Goal: Ask a question: Seek information or help from site administrators or community

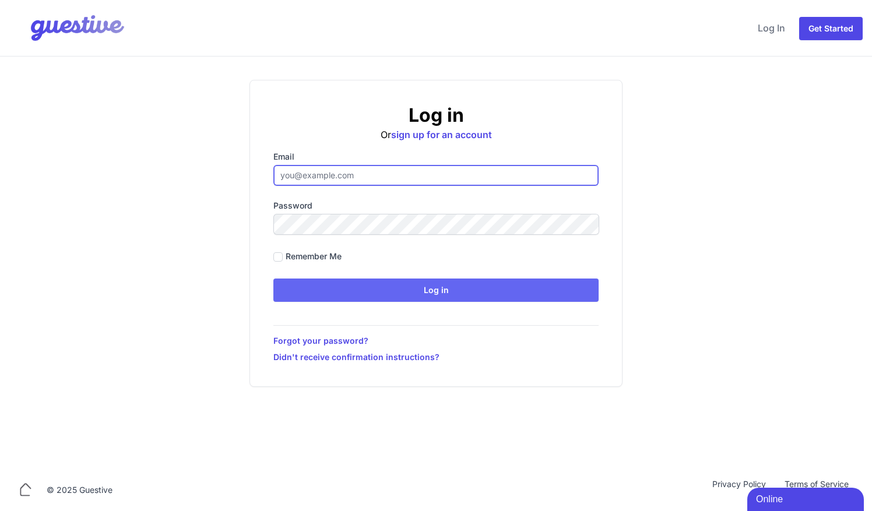
type input "ben@aplacelikehome.co.uk"
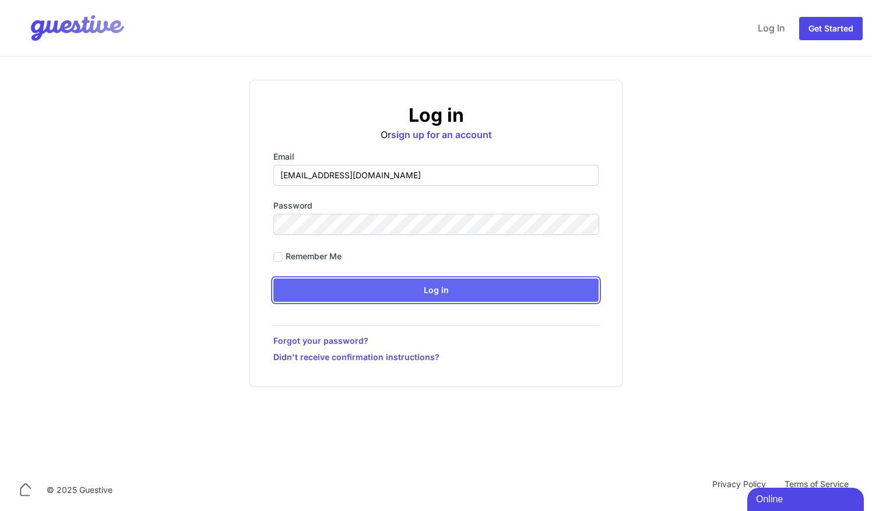
click at [466, 294] on input "Log in" at bounding box center [435, 290] width 325 height 23
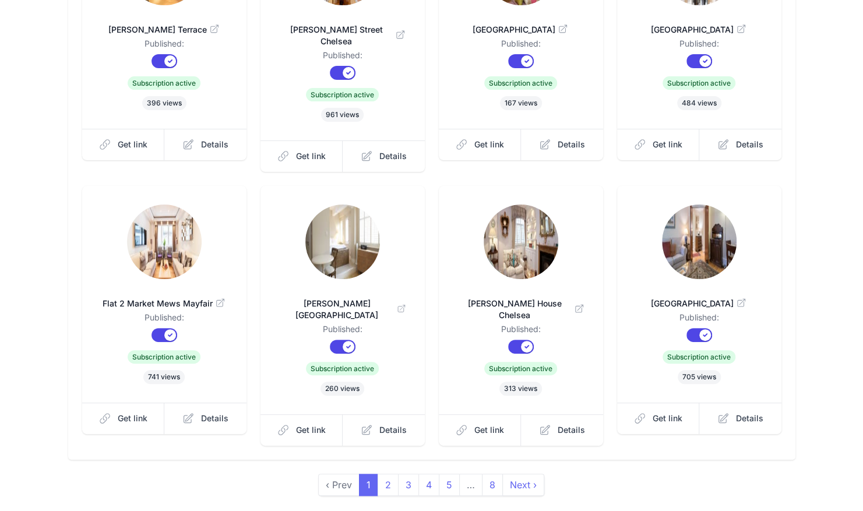
scroll to position [241, 0]
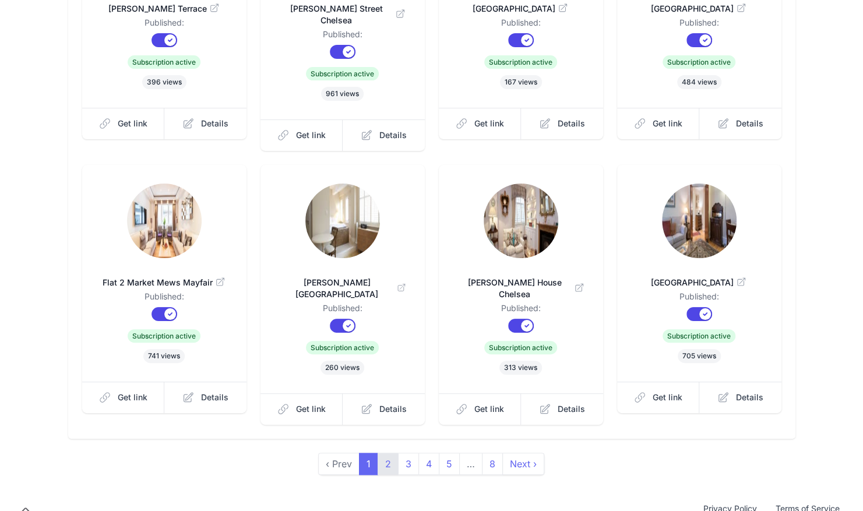
click at [386, 453] on link "2" at bounding box center [388, 464] width 21 height 22
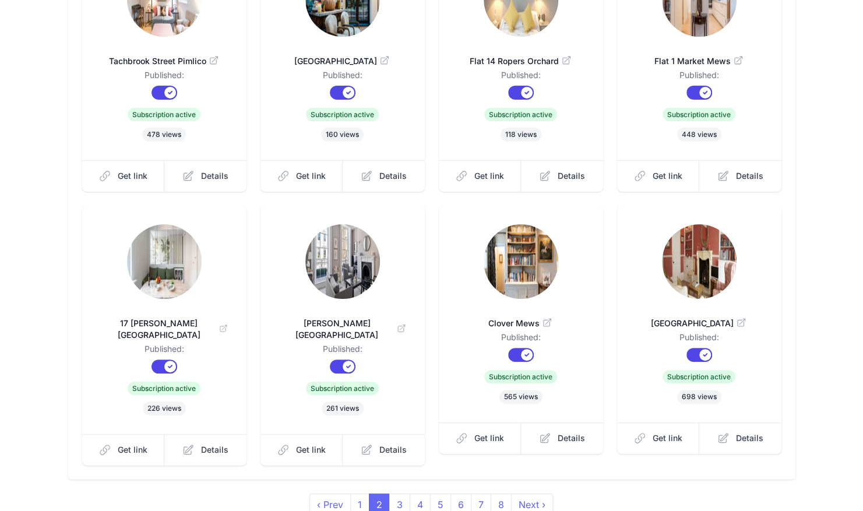
scroll to position [200, 0]
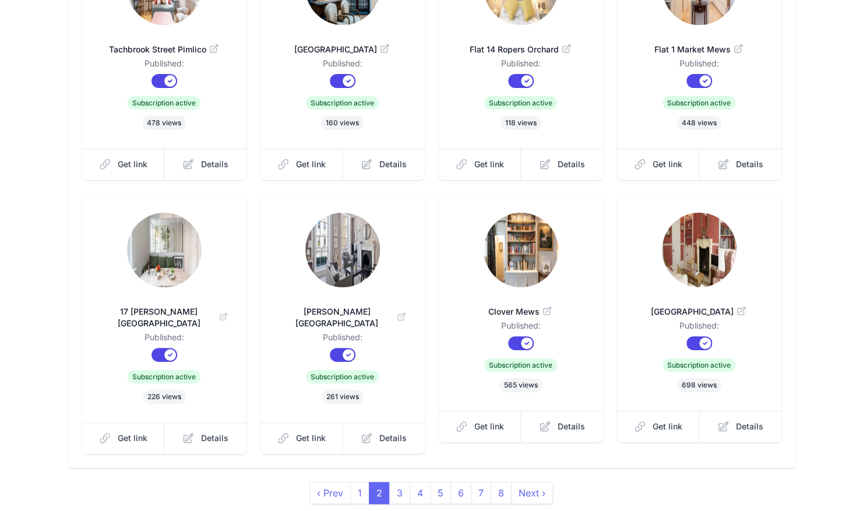
click at [331, 252] on img at bounding box center [342, 250] width 75 height 75
click at [299, 432] on link "Get link" at bounding box center [301, 438] width 83 height 31
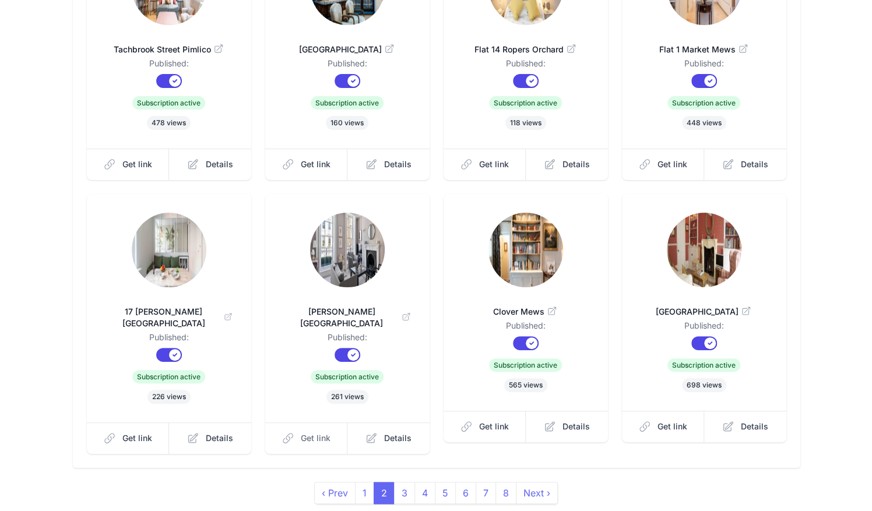
scroll to position [0, 0]
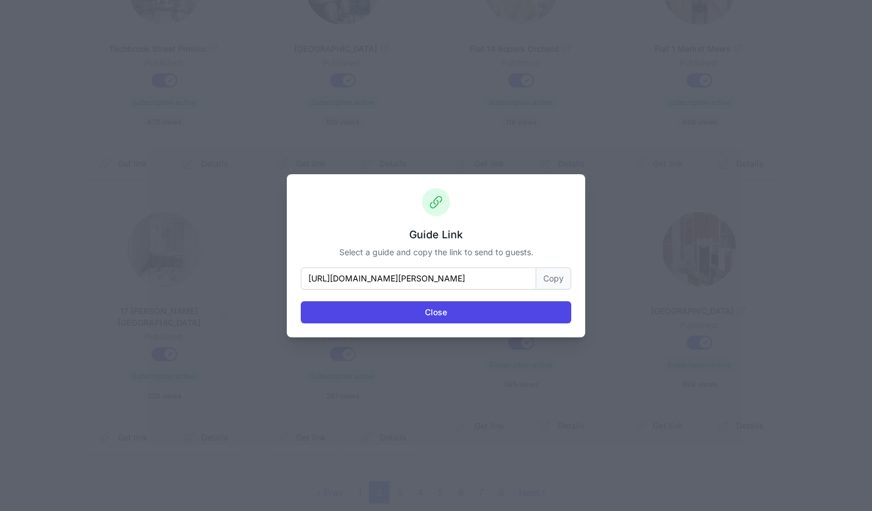
click at [550, 279] on button "Copy" at bounding box center [553, 278] width 35 height 22
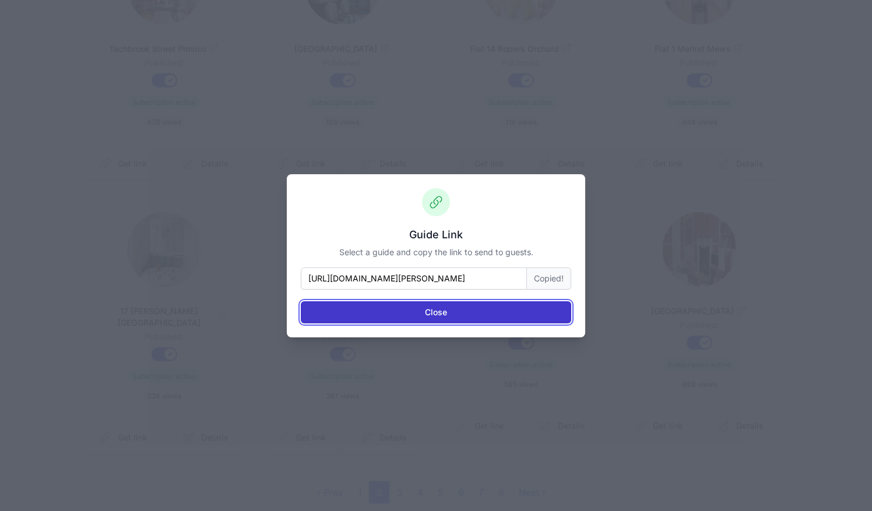
click at [504, 310] on button "Close" at bounding box center [436, 312] width 270 height 22
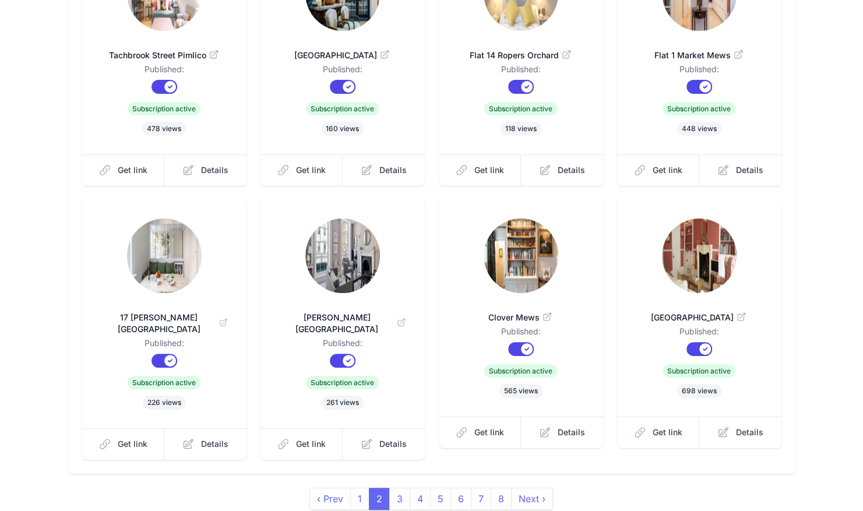
scroll to position [200, 0]
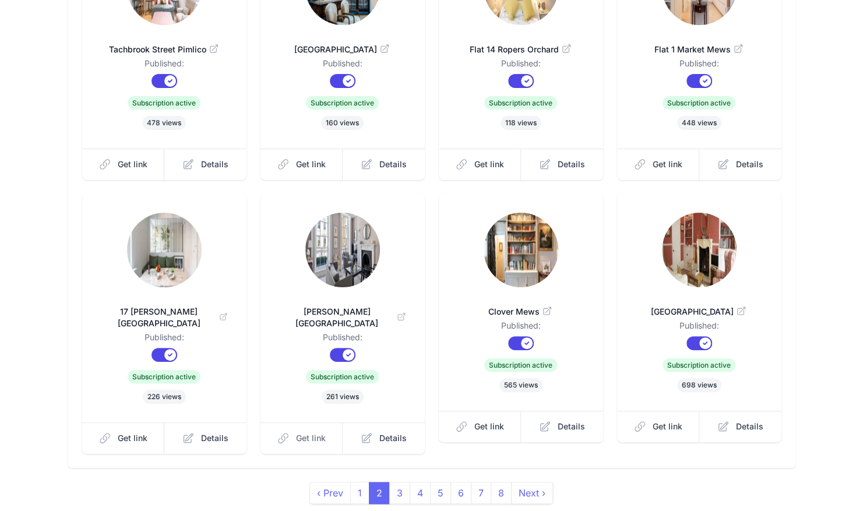
click at [319, 432] on span "Get link" at bounding box center [311, 438] width 30 height 12
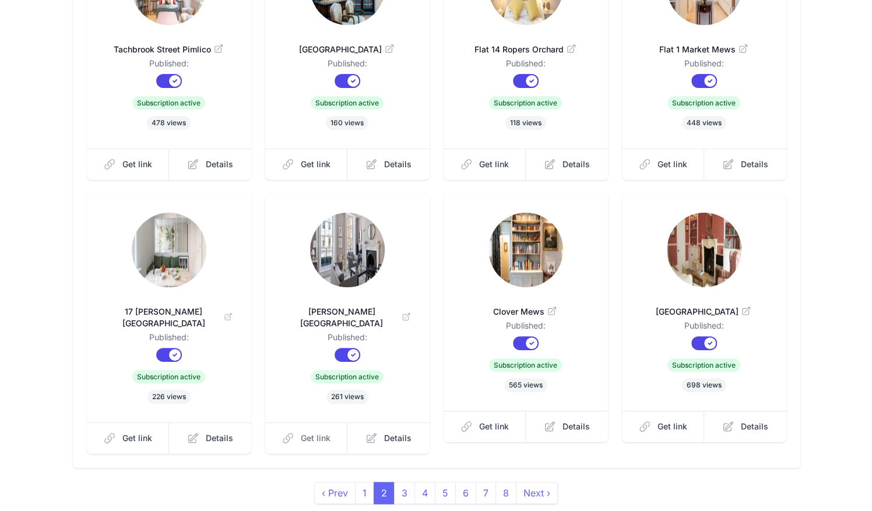
scroll to position [0, 0]
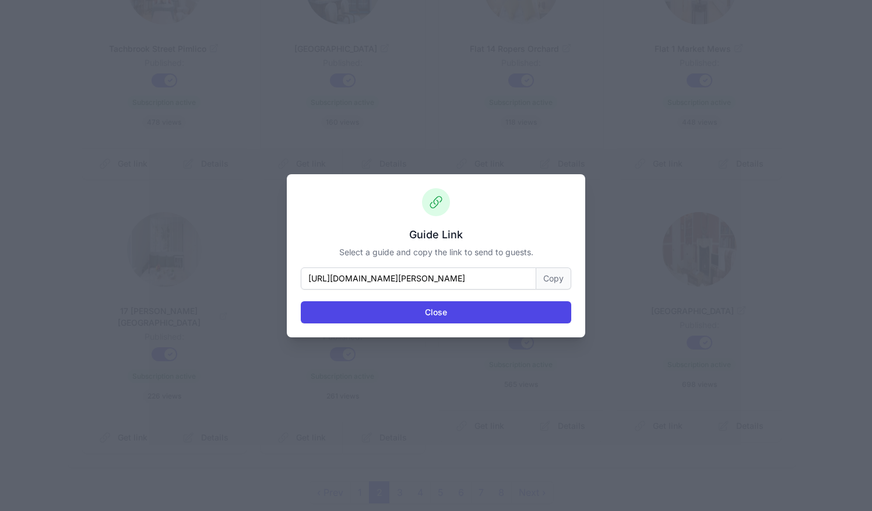
click at [545, 268] on button "Copy" at bounding box center [553, 278] width 35 height 22
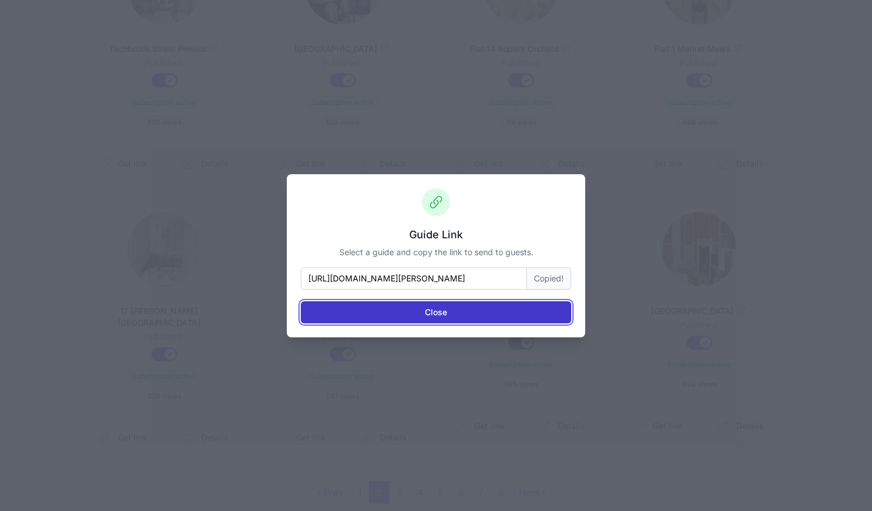
click at [469, 311] on button "Close" at bounding box center [436, 312] width 270 height 22
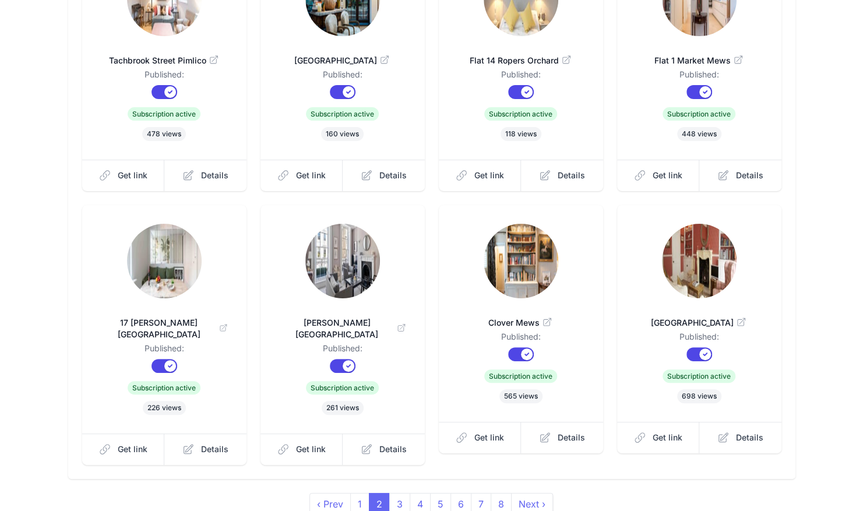
scroll to position [200, 0]
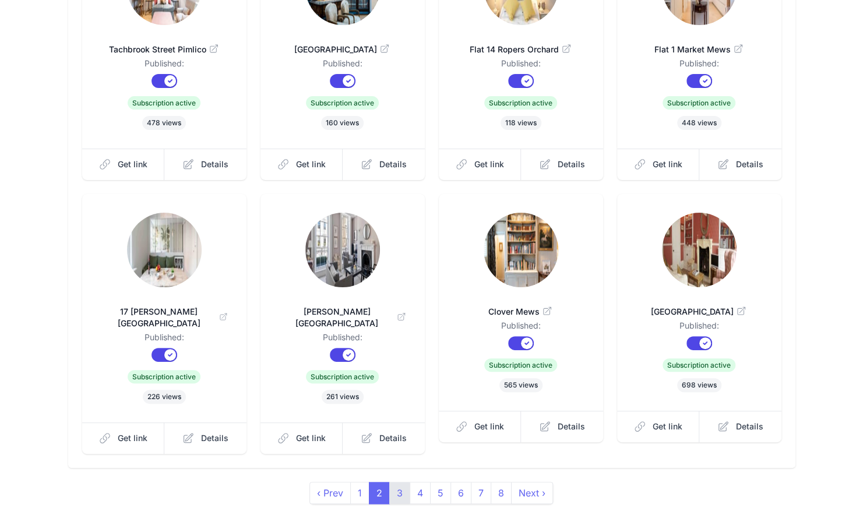
click at [401, 485] on link "3" at bounding box center [399, 493] width 21 height 22
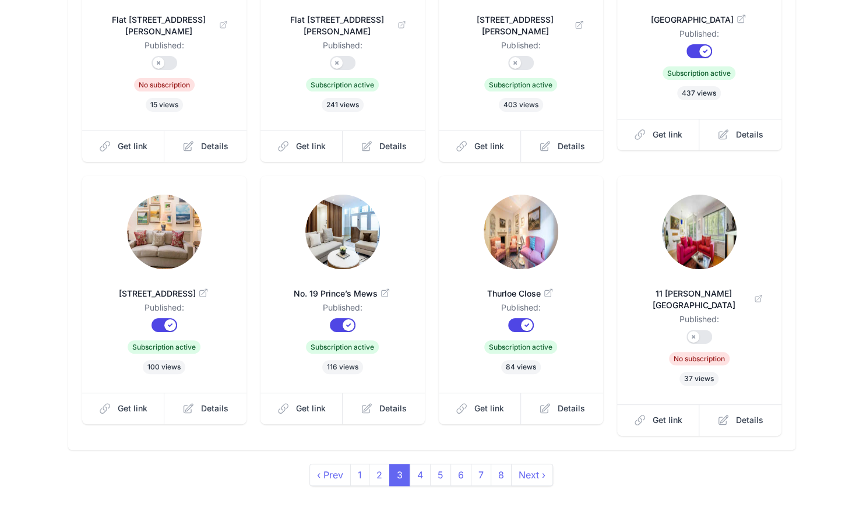
scroll to position [234, 0]
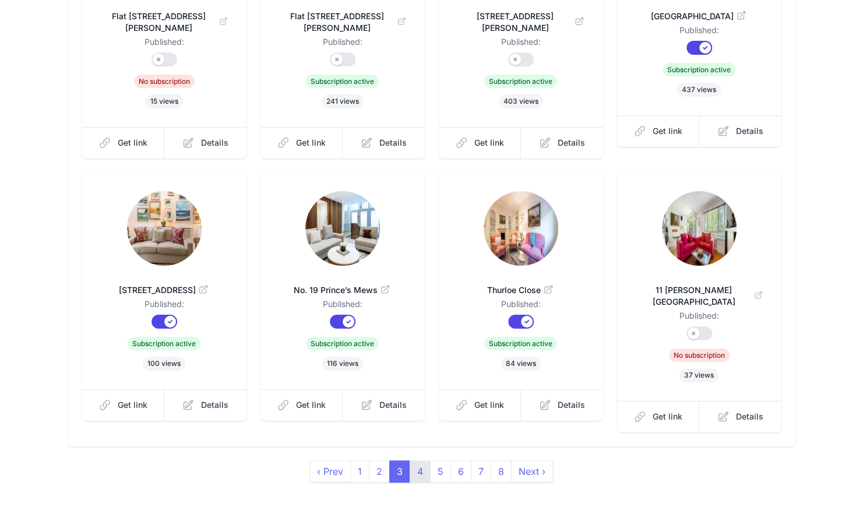
click at [420, 460] on link "4" at bounding box center [420, 471] width 21 height 22
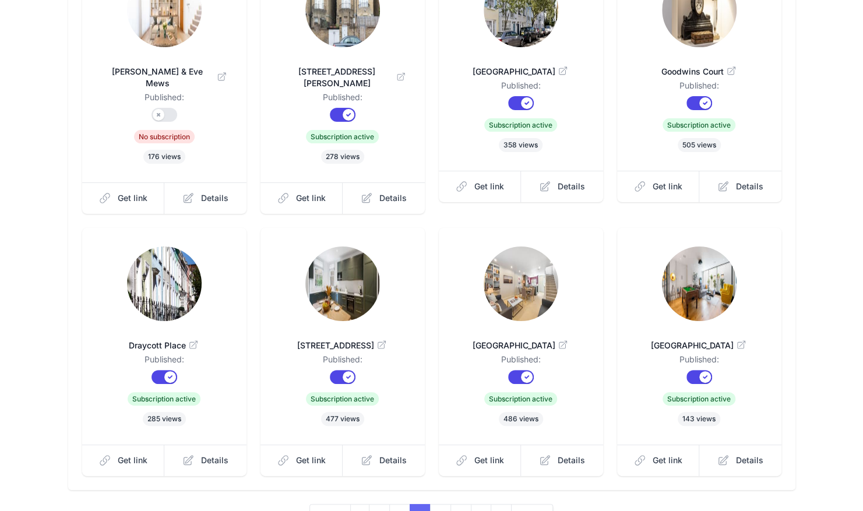
scroll to position [184, 0]
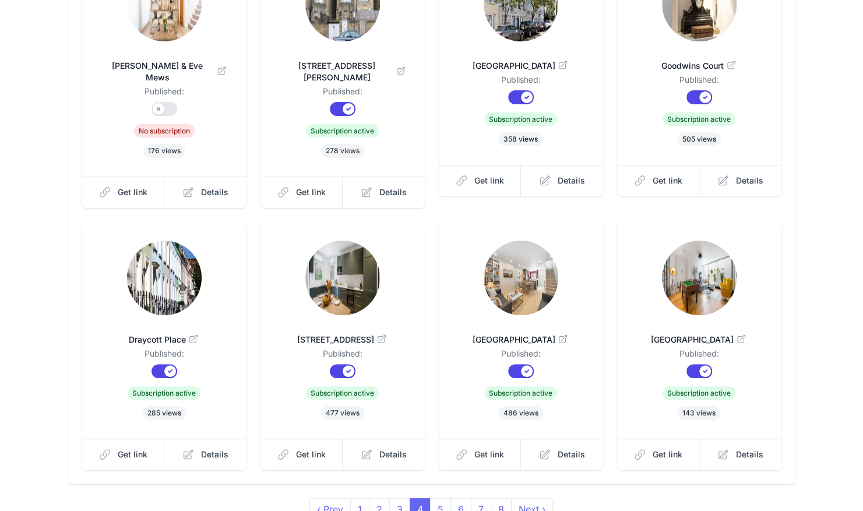
click at [437, 422] on ul "Adam & Eve Mews Published: Published? Subscription? No subscription 176 views G…" at bounding box center [431, 209] width 699 height 522
click at [305, 449] on span "Get link" at bounding box center [311, 455] width 30 height 12
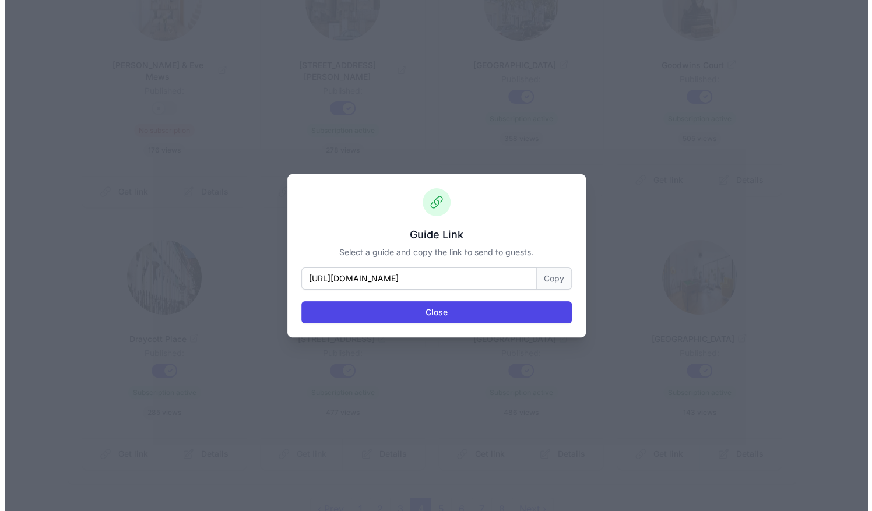
scroll to position [0, 0]
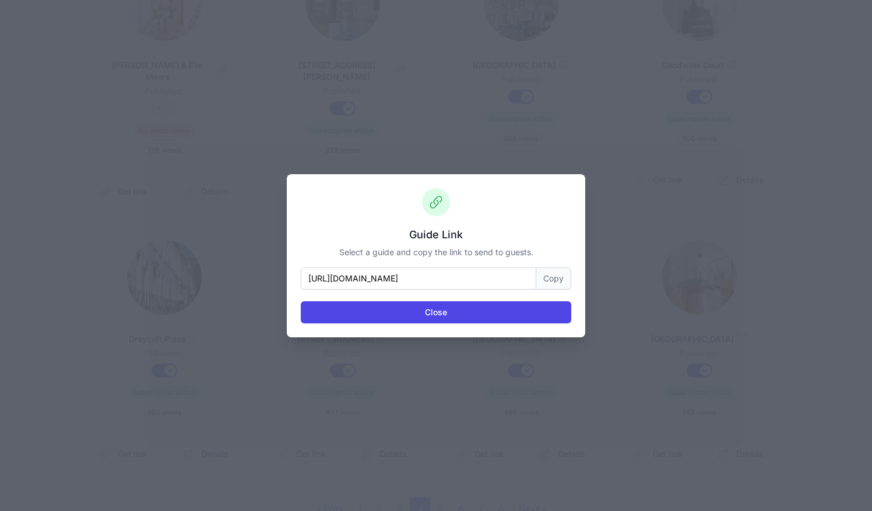
click at [552, 276] on button "Copy" at bounding box center [553, 278] width 35 height 22
click at [552, 276] on button "Copied!" at bounding box center [549, 278] width 44 height 22
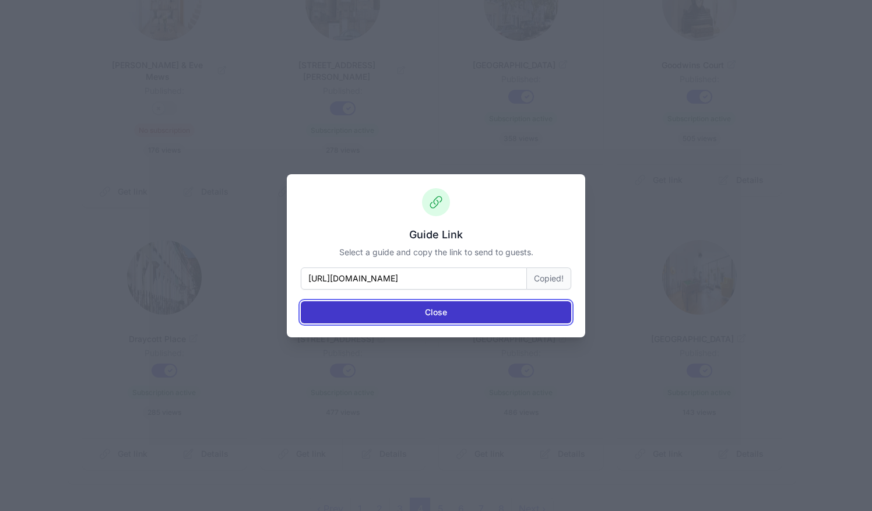
click at [484, 314] on button "Close" at bounding box center [436, 312] width 270 height 22
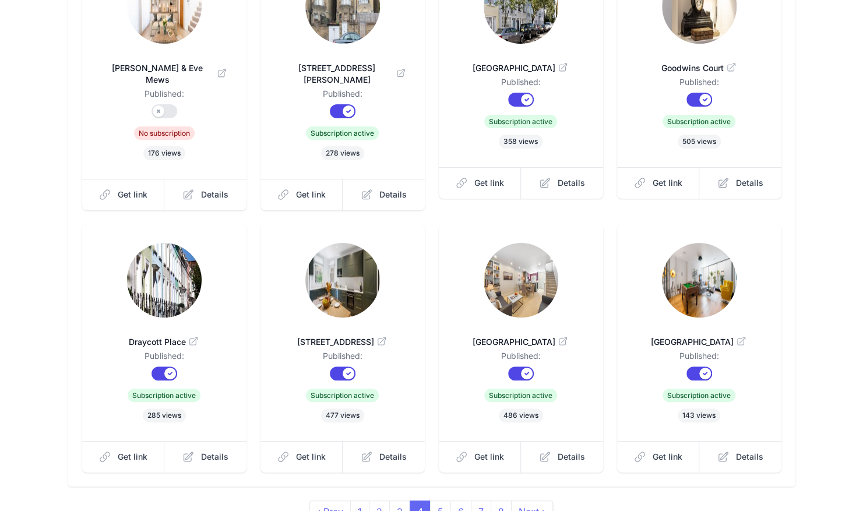
scroll to position [184, 0]
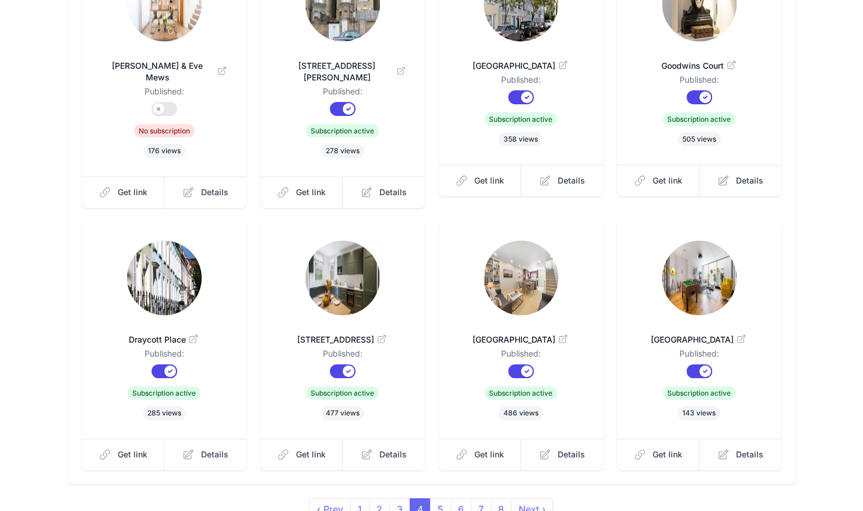
click at [337, 293] on img at bounding box center [342, 278] width 75 height 75
click at [525, 500] on link "Next ›" at bounding box center [532, 509] width 42 height 22
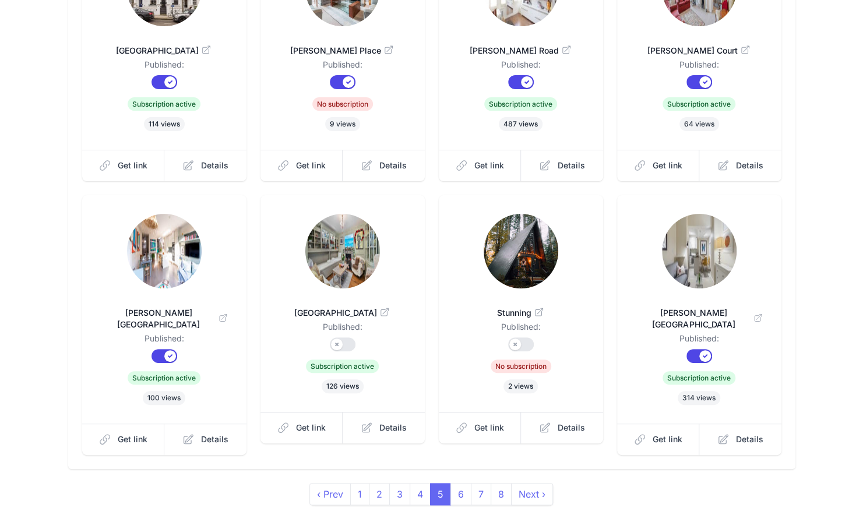
scroll to position [204, 0]
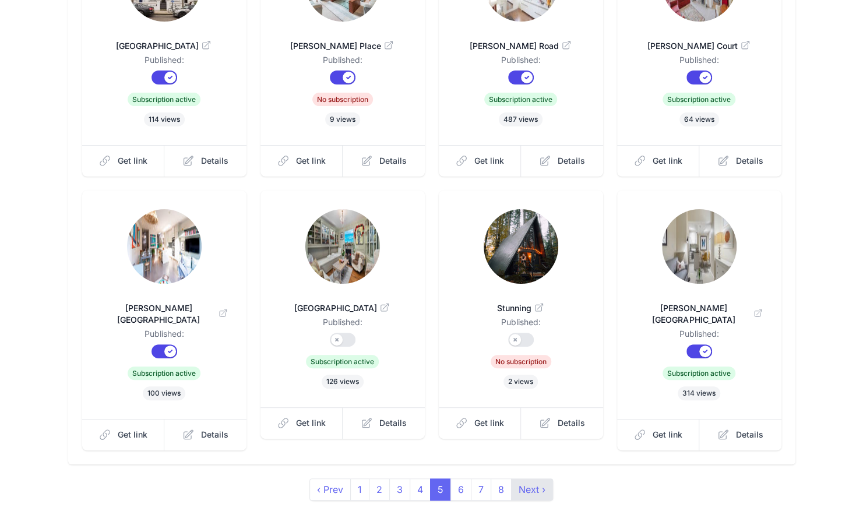
click at [527, 478] on link "Next ›" at bounding box center [532, 489] width 42 height 22
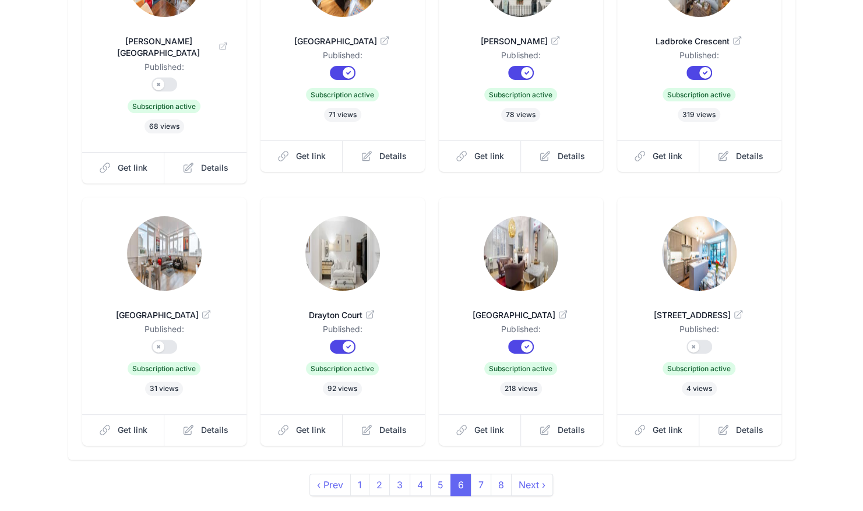
scroll to position [224, 0]
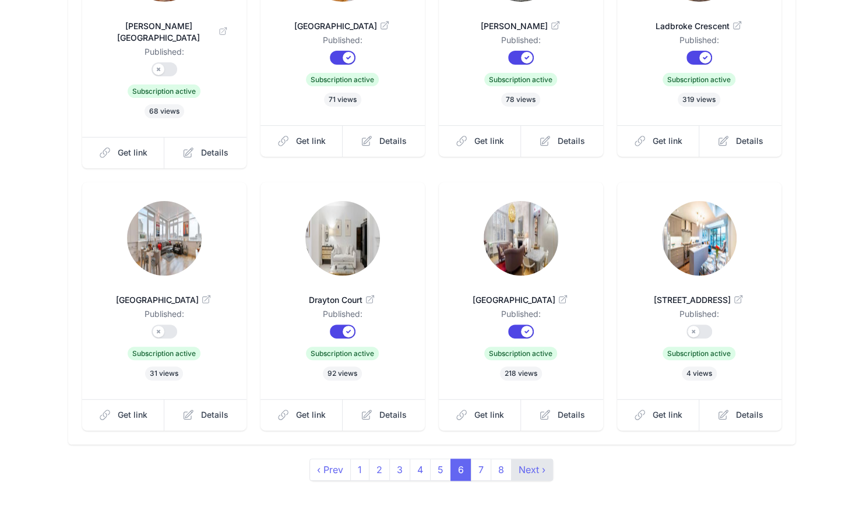
click at [531, 459] on link "Next ›" at bounding box center [532, 470] width 42 height 22
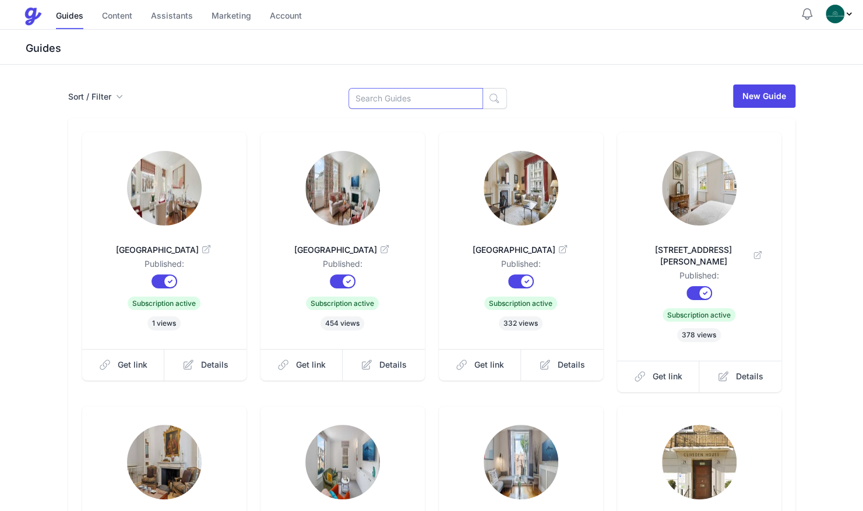
click at [368, 100] on input at bounding box center [415, 98] width 135 height 21
type input "eden"
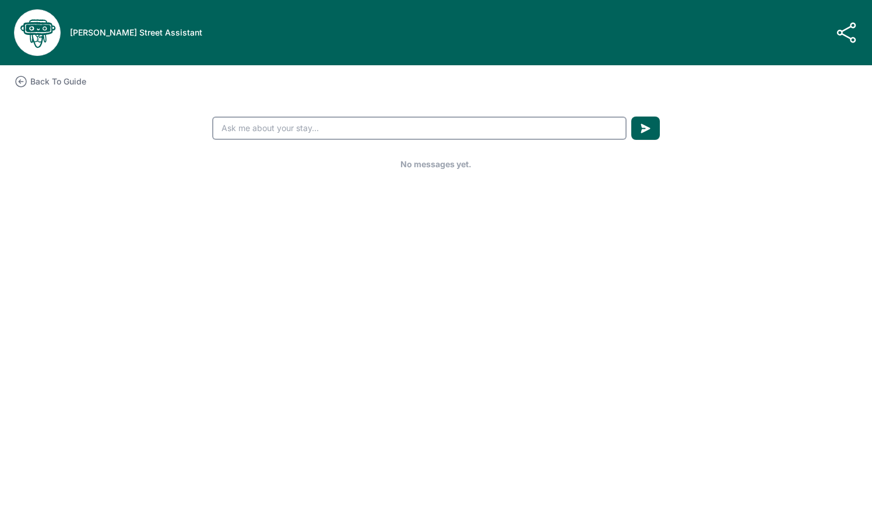
click at [312, 124] on input "text" at bounding box center [419, 128] width 414 height 23
type input "where is the car park"
click at [647, 132] on icon "submit" at bounding box center [645, 129] width 10 height 10
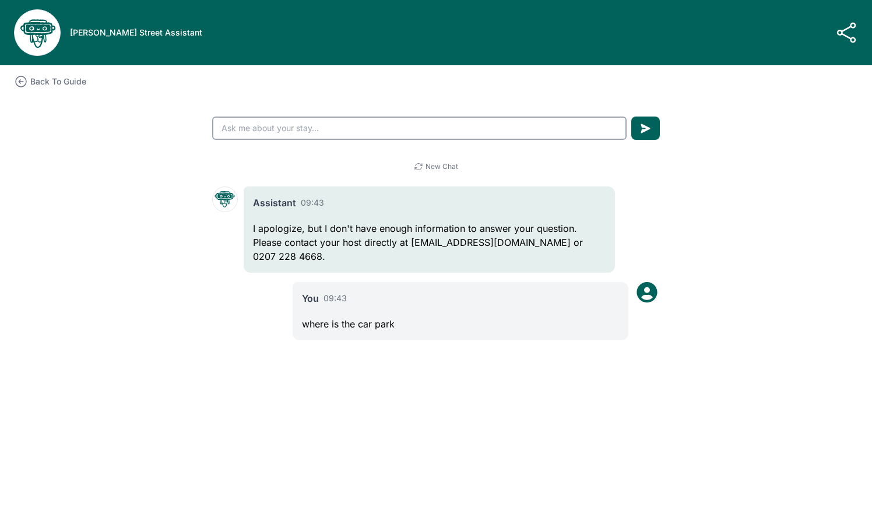
click at [301, 128] on input "text" at bounding box center [419, 128] width 414 height 23
type input "where is the ironing board"
click at [631, 117] on button "submit" at bounding box center [645, 128] width 29 height 23
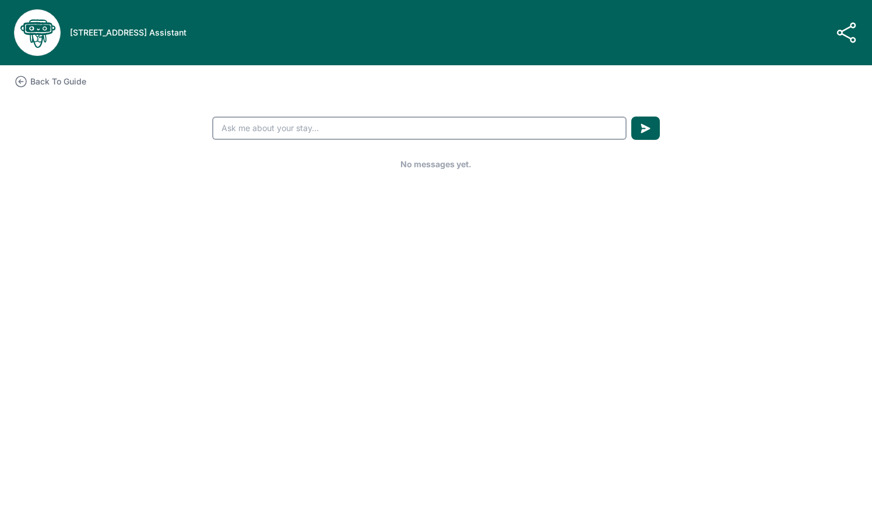
click at [240, 132] on input "text" at bounding box center [419, 128] width 414 height 23
type input "where is the ironing board"
click at [631, 117] on button "submit" at bounding box center [645, 128] width 29 height 23
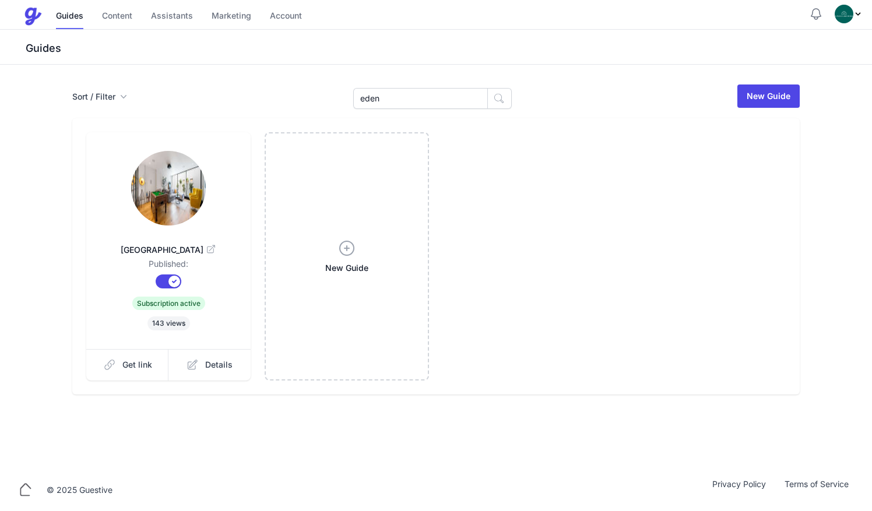
click at [153, 217] on img at bounding box center [168, 188] width 75 height 75
click at [135, 215] on link at bounding box center [168, 189] width 127 height 77
click at [120, 363] on link "Get link" at bounding box center [127, 364] width 83 height 31
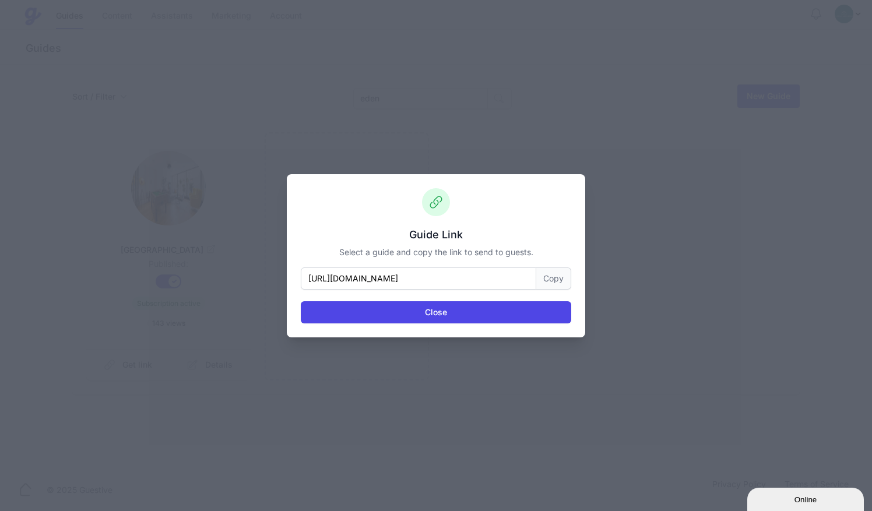
click at [552, 275] on button "Copy" at bounding box center [553, 278] width 35 height 22
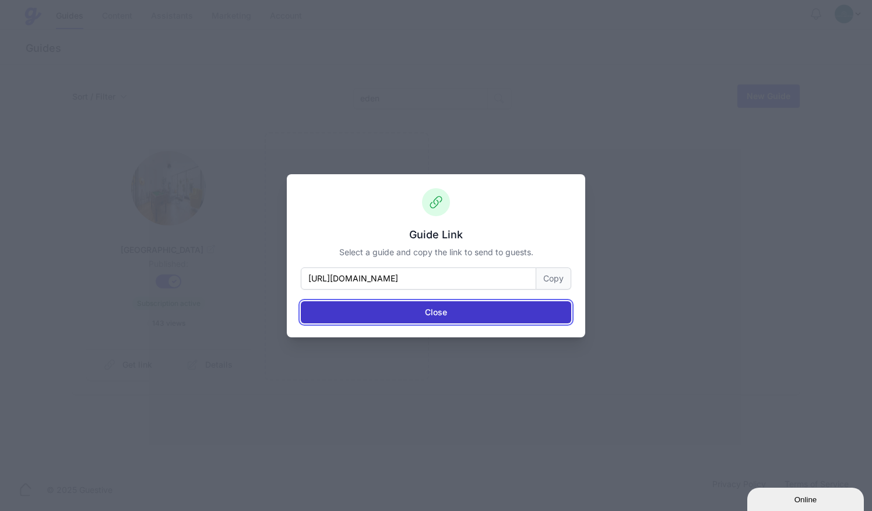
click at [427, 307] on button "Close" at bounding box center [436, 312] width 270 height 22
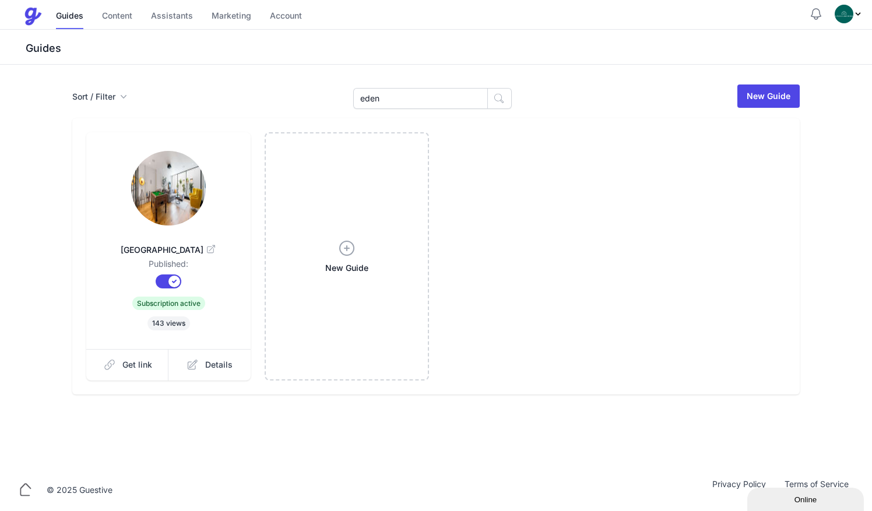
click at [207, 170] on link at bounding box center [168, 189] width 127 height 77
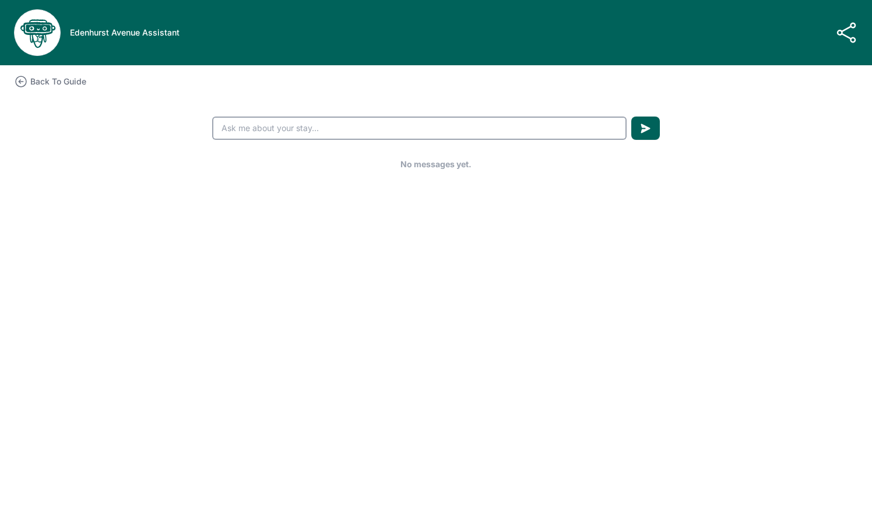
click at [249, 121] on input "text" at bounding box center [419, 128] width 414 height 23
type input "where is the i"
click at [631, 117] on button "submit" at bounding box center [645, 128] width 29 height 23
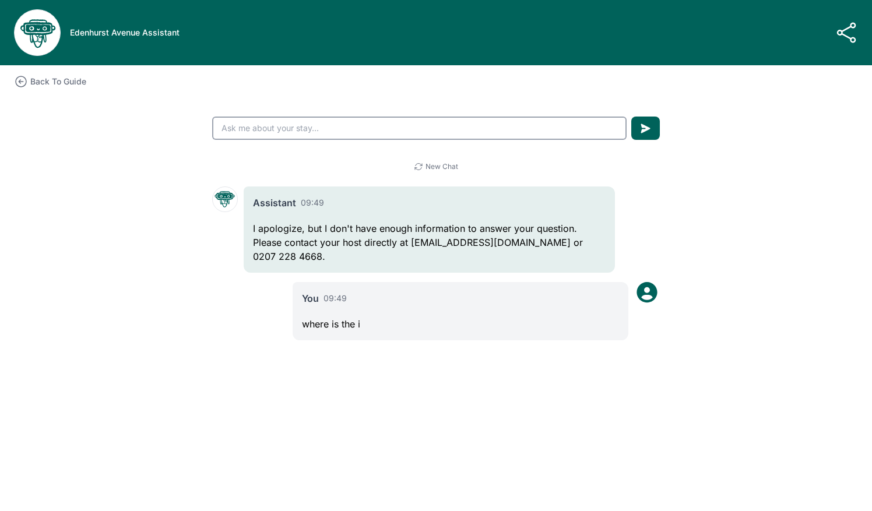
click at [325, 123] on input "text" at bounding box center [419, 128] width 414 height 23
type input "how to use the oven"
click at [631, 117] on button "submit" at bounding box center [645, 128] width 29 height 23
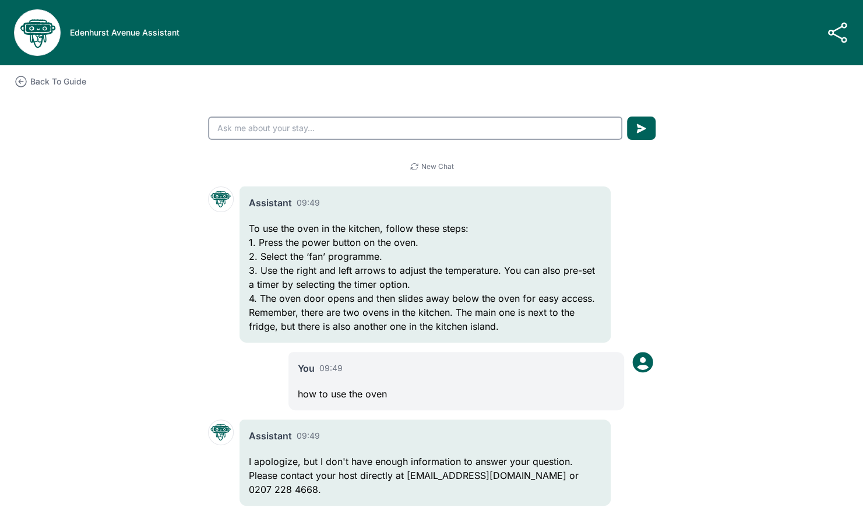
click at [325, 125] on input "text" at bounding box center [415, 128] width 414 height 23
type input "where is the hair dryer"
click at [627, 117] on button "submit" at bounding box center [641, 128] width 29 height 23
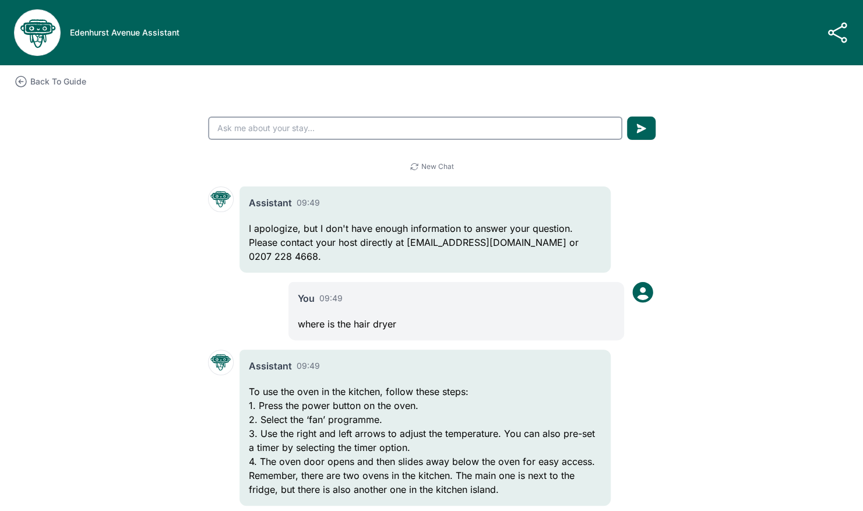
click at [326, 125] on input "text" at bounding box center [415, 128] width 414 height 23
type input "where is the car"
click at [627, 117] on button "submit" at bounding box center [641, 128] width 29 height 23
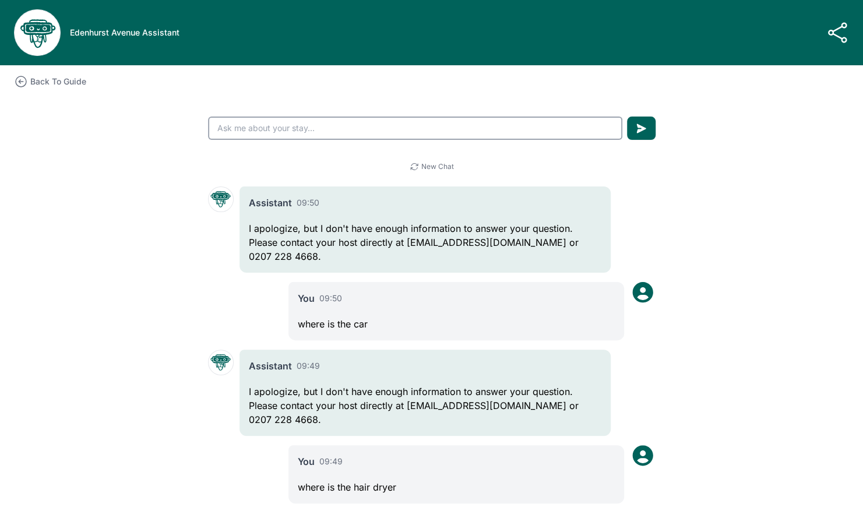
click at [328, 122] on input "text" at bounding box center [415, 128] width 414 height 23
click at [689, 223] on div ".cls-1 { stroke-width: 0px; } [GEOGRAPHIC_DATA] Assistant Assistant Link Copy t…" at bounding box center [431, 450] width 863 height 900
click at [232, 135] on input "text" at bounding box center [415, 128] width 414 height 23
type input "where is the ironing board"
click at [642, 139] on button "submit" at bounding box center [641, 128] width 29 height 23
